Goal: Task Accomplishment & Management: Manage account settings

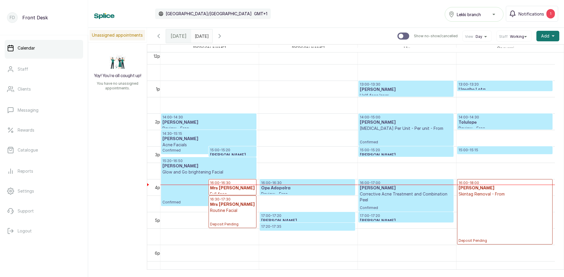
scroll to position [430, 0]
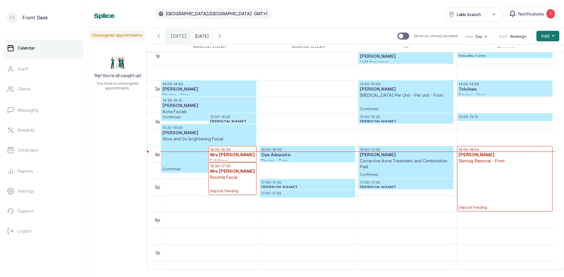
type input "dd/MM/yyyy"
click at [201, 38] on input "dd/MM/yyyy" at bounding box center [195, 35] width 9 height 10
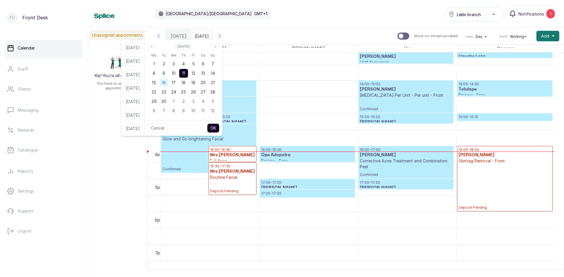
click at [166, 84] on span "16" at bounding box center [164, 82] width 4 height 5
click at [217, 127] on button "OK" at bounding box center [213, 128] width 12 height 9
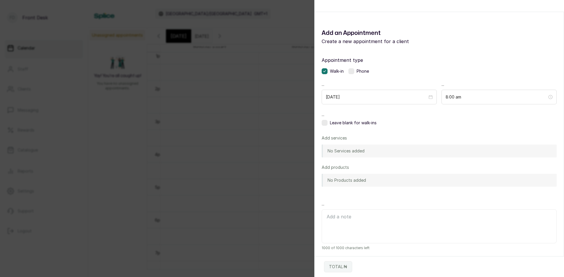
type input "[DATE]"
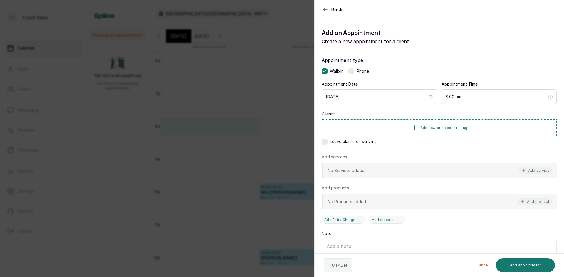
click at [337, 9] on span "Back" at bounding box center [337, 9] width 12 height 7
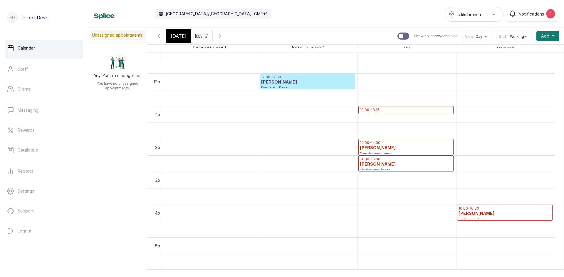
scroll to position [417, 0]
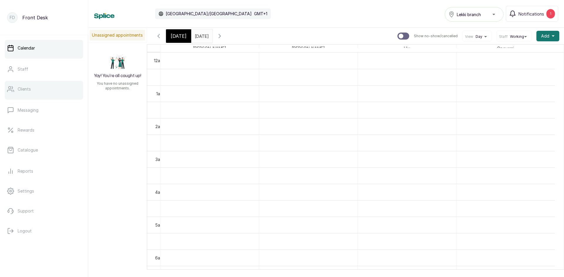
click at [34, 90] on link "Clients" at bounding box center [44, 89] width 78 height 16
